Goal: Task Accomplishment & Management: Manage account settings

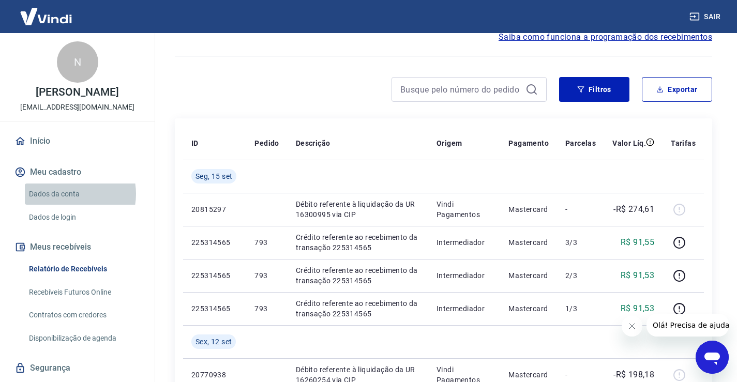
click at [68, 205] on link "Dados da conta" at bounding box center [83, 194] width 117 height 21
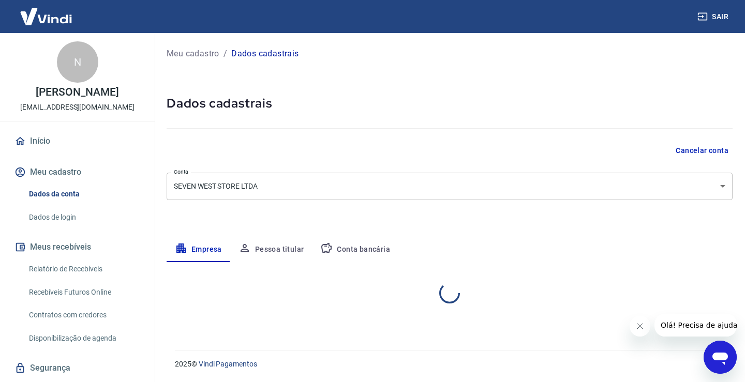
select select "SP"
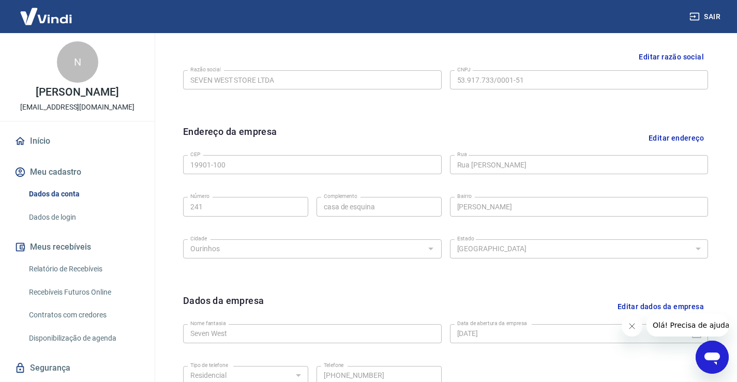
scroll to position [53, 0]
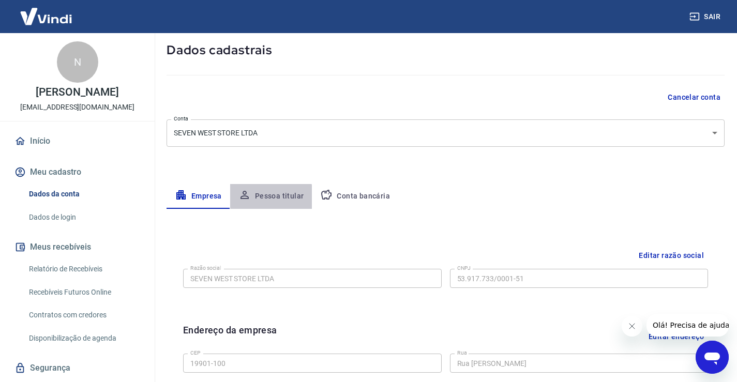
click at [264, 198] on button "Pessoa titular" at bounding box center [271, 196] width 82 height 25
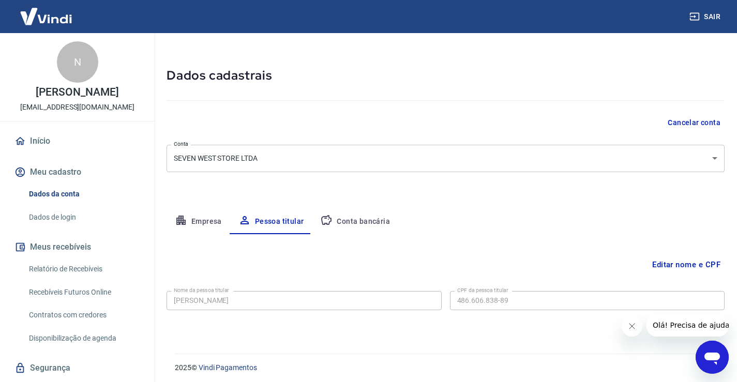
scroll to position [32, 0]
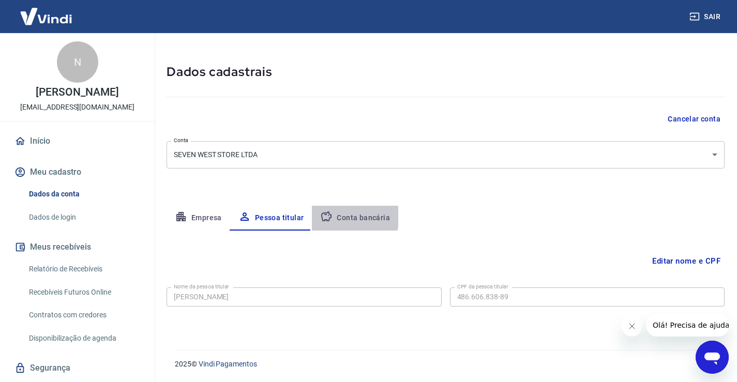
click at [333, 216] on button "Conta bancária" at bounding box center [355, 218] width 86 height 25
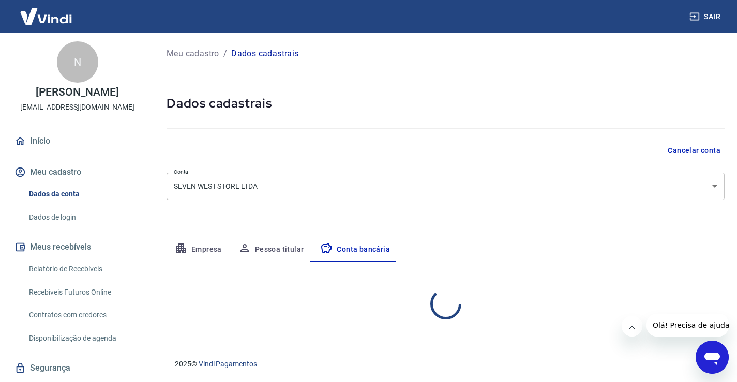
scroll to position [0, 0]
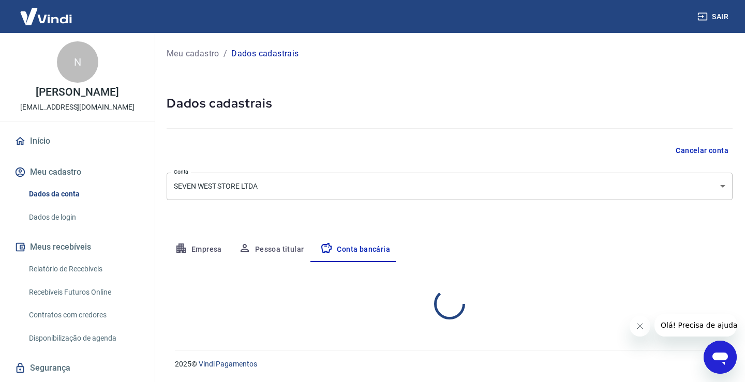
select select "1"
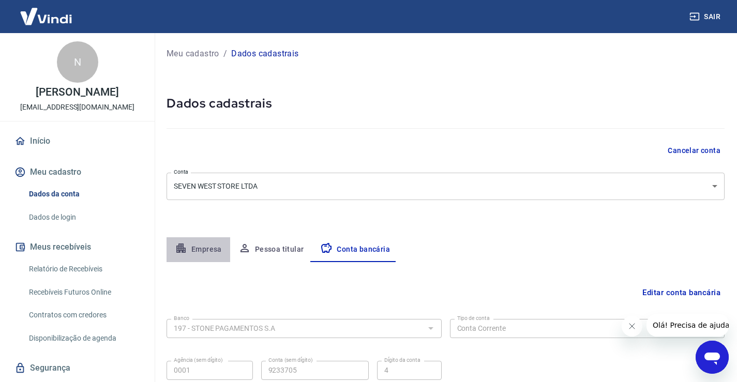
click at [204, 247] on button "Empresa" at bounding box center [199, 249] width 64 height 25
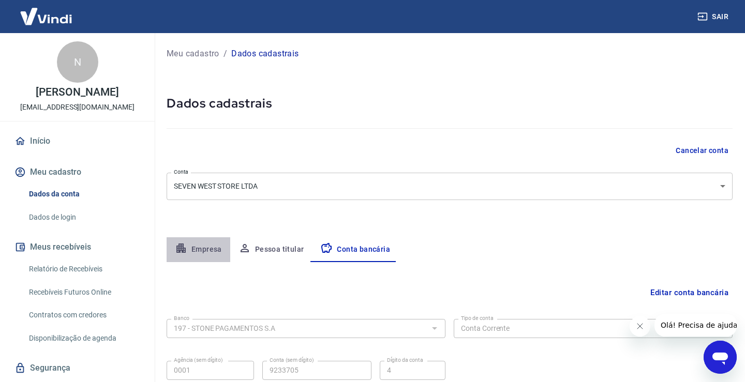
select select "SP"
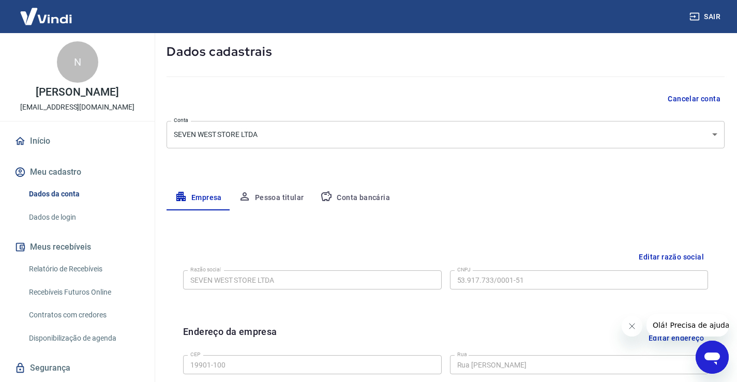
click at [73, 72] on div "N" at bounding box center [77, 61] width 41 height 41
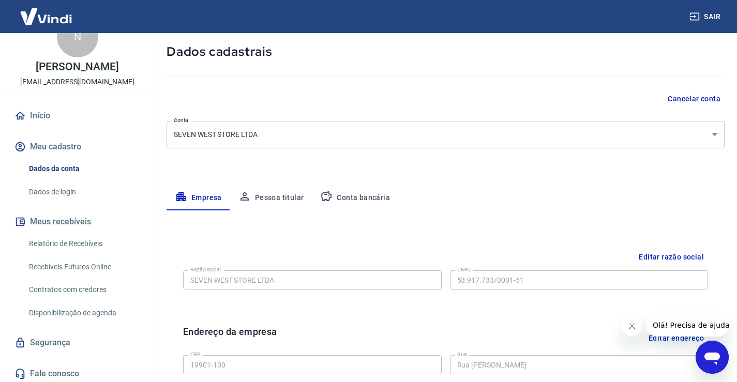
scroll to position [39, 0]
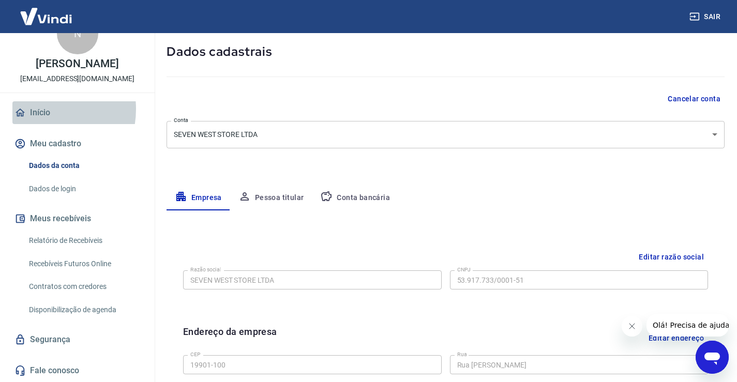
click at [39, 109] on link "Início" at bounding box center [77, 112] width 130 height 23
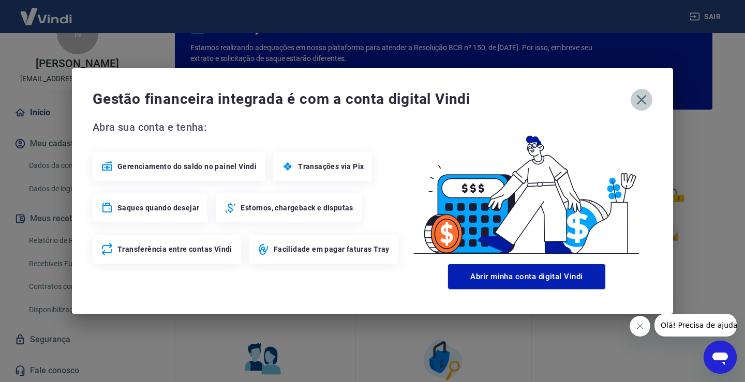
click at [650, 99] on button "button" at bounding box center [641, 100] width 22 height 22
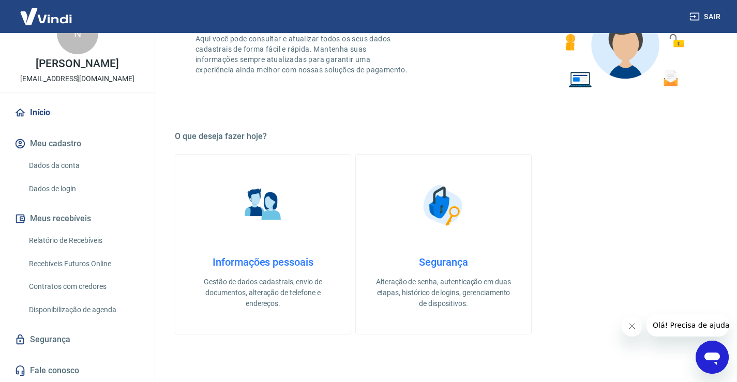
scroll to position [207, 0]
click at [42, 367] on link "Fale conosco" at bounding box center [77, 370] width 130 height 23
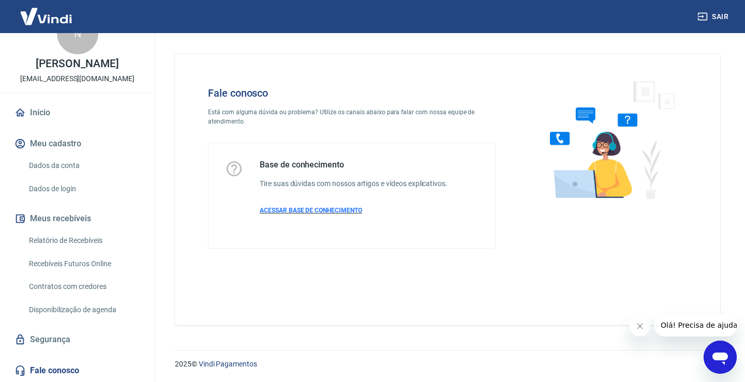
click at [324, 211] on span "ACESSAR BASE DE CONHECIMENTO" at bounding box center [311, 210] width 102 height 7
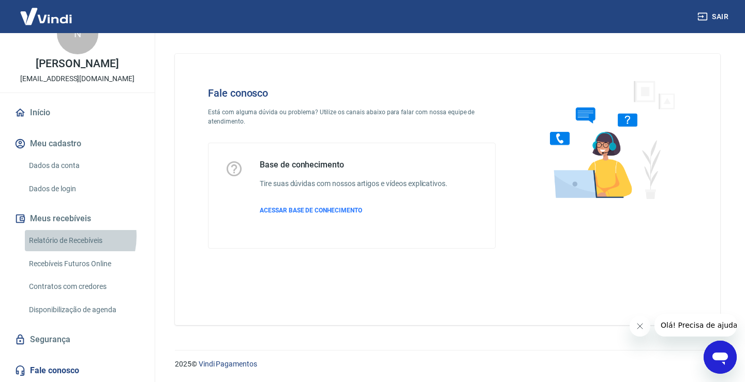
click at [60, 236] on link "Relatório de Recebíveis" at bounding box center [83, 240] width 117 height 21
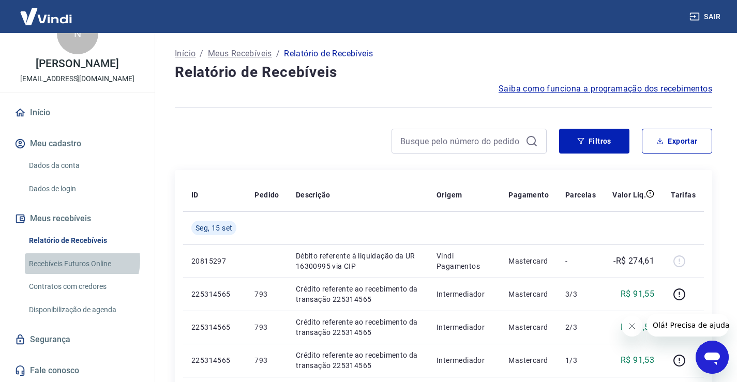
click at [81, 260] on link "Recebíveis Futuros Online" at bounding box center [83, 263] width 117 height 21
